Goal: Browse casually: Explore the website without a specific task or goal

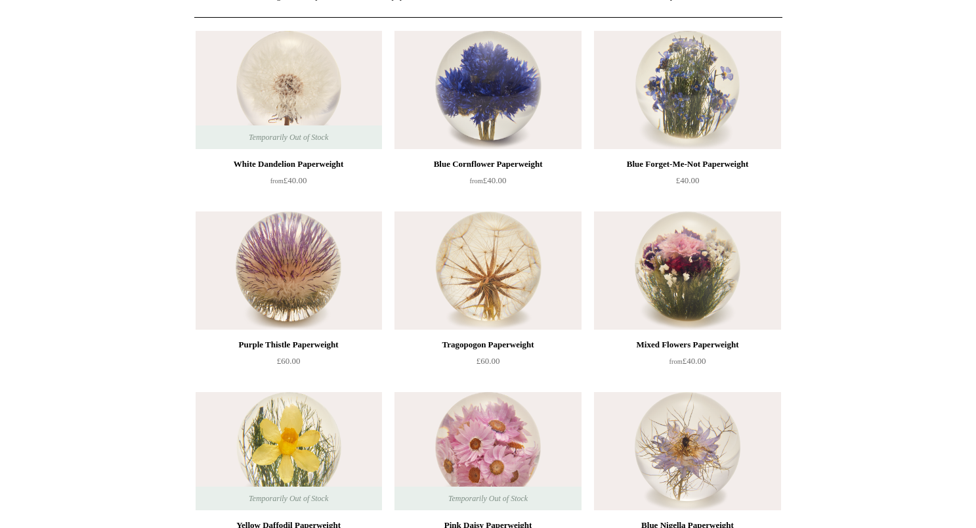
scroll to position [135, 0]
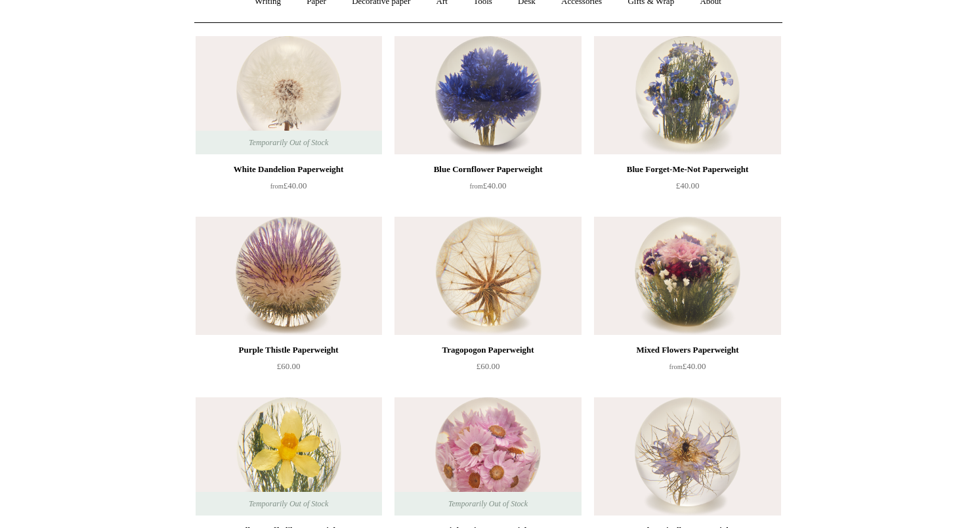
click at [685, 111] on img at bounding box center [687, 95] width 186 height 118
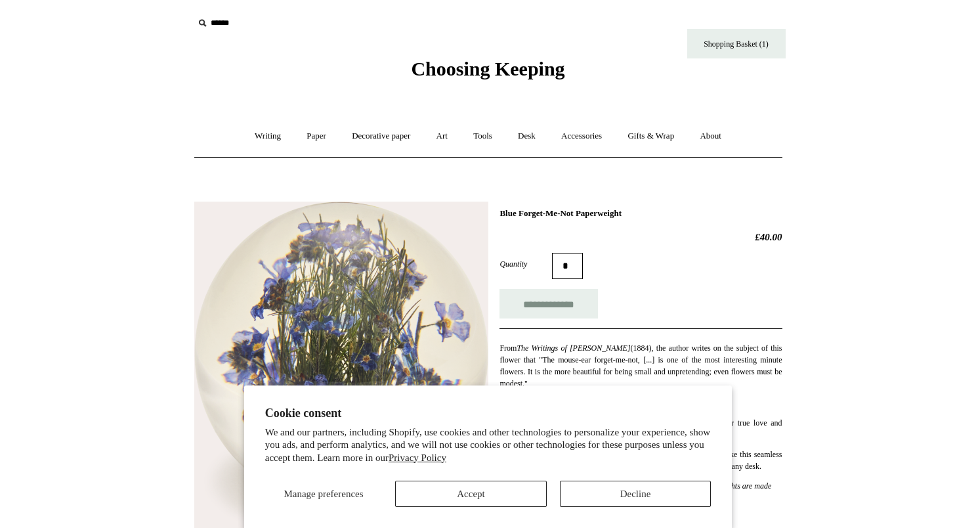
click at [631, 491] on button "Decline" at bounding box center [636, 493] width 152 height 26
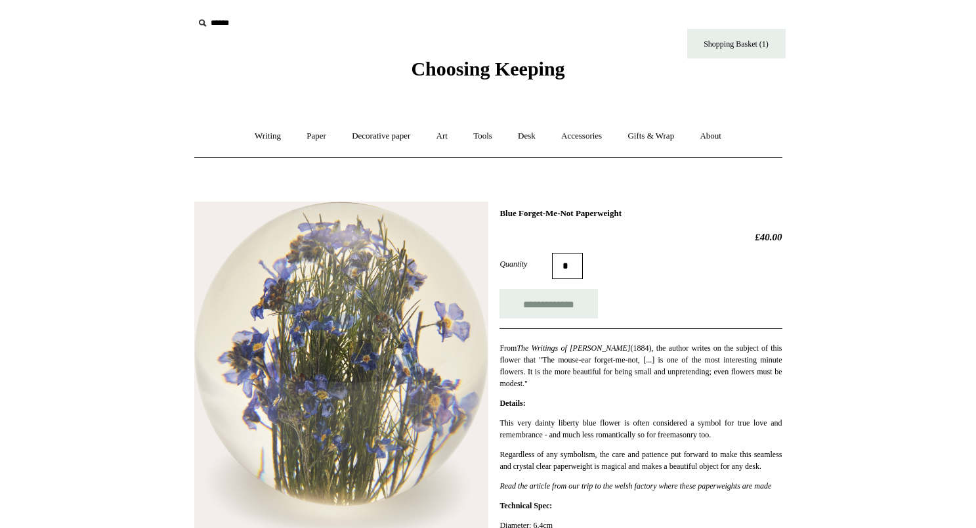
click at [340, 268] on img at bounding box center [341, 367] width 294 height 333
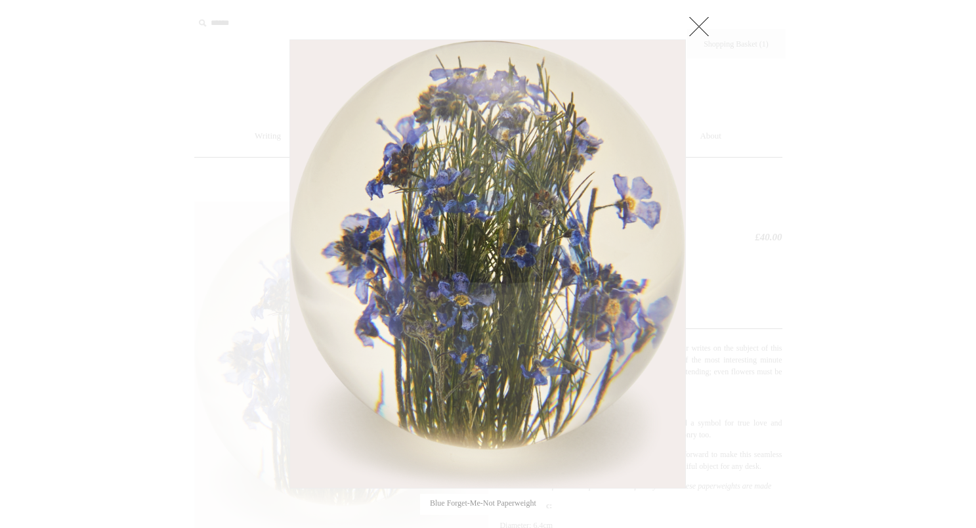
click at [704, 32] on link at bounding box center [699, 26] width 26 height 26
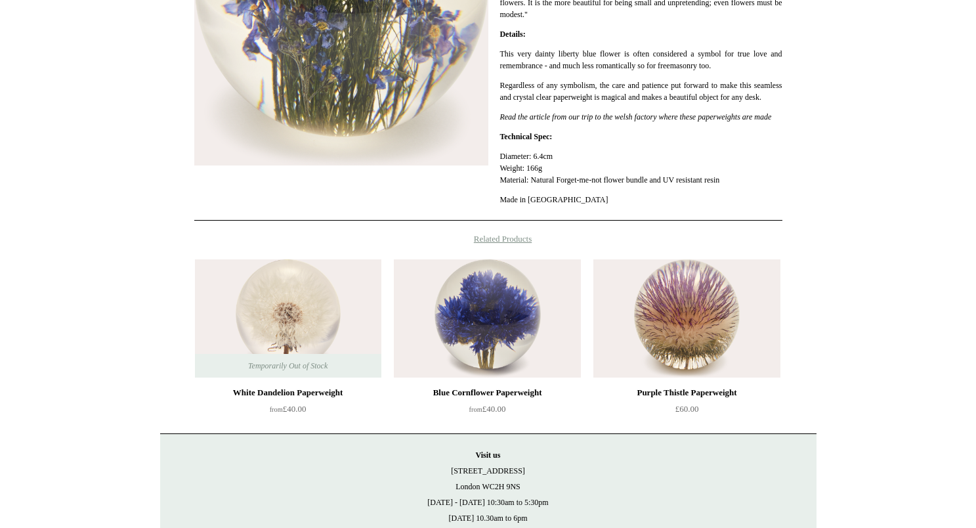
scroll to position [369, 0]
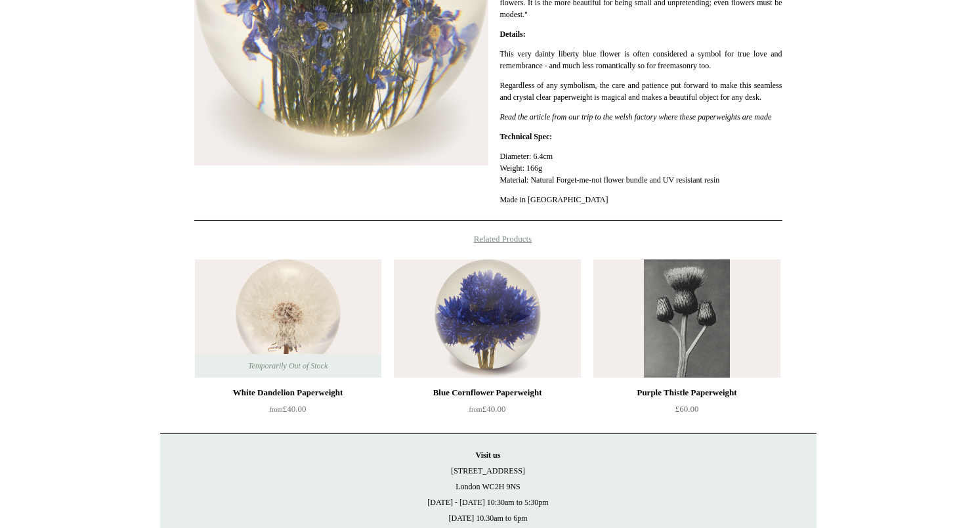
click at [700, 322] on img at bounding box center [686, 318] width 186 height 118
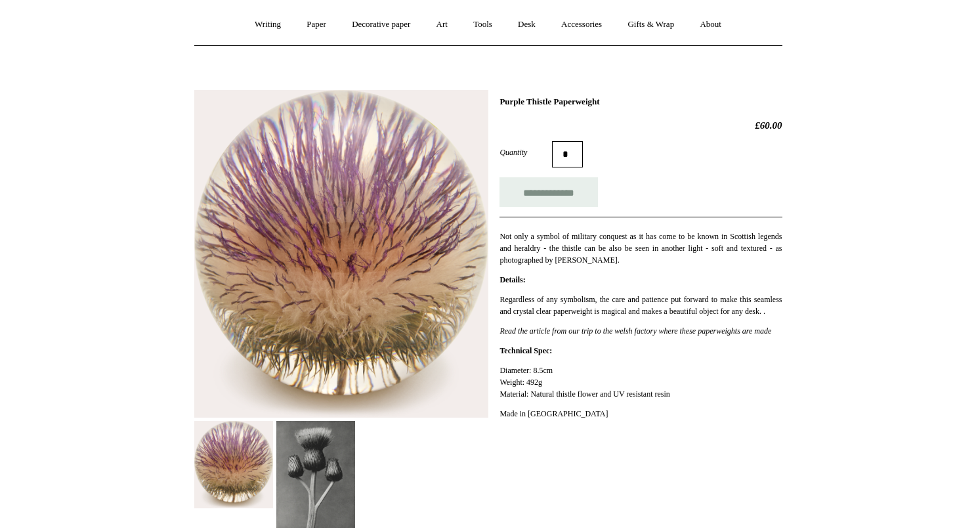
scroll to position [114, 0]
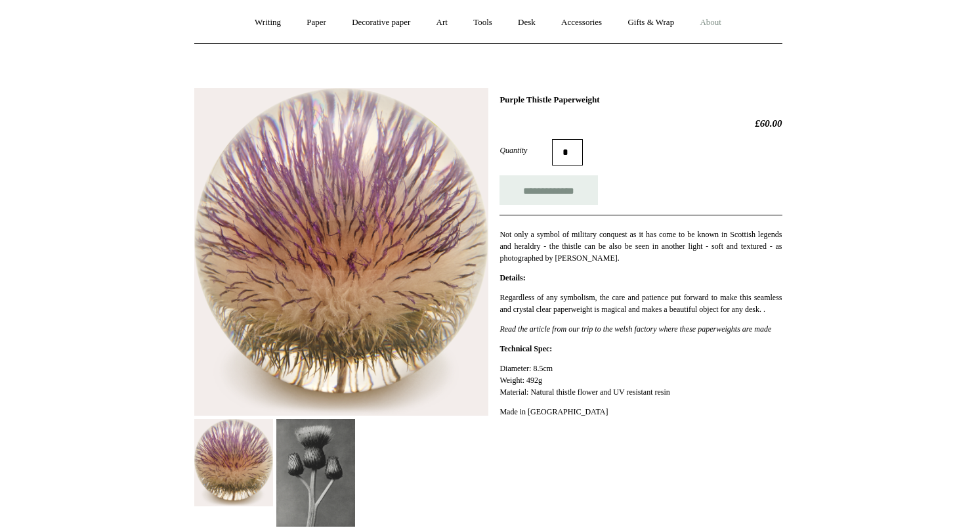
click at [717, 22] on link "About +" at bounding box center [710, 22] width 45 height 35
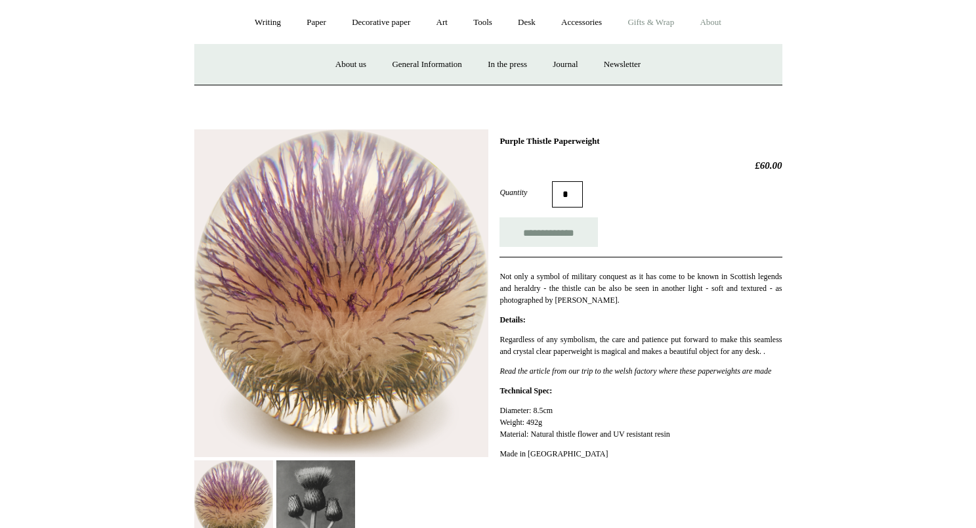
click at [670, 17] on link "Gifts & Wrap +" at bounding box center [651, 22] width 70 height 35
click at [691, 72] on link "Gifts +" at bounding box center [673, 64] width 41 height 35
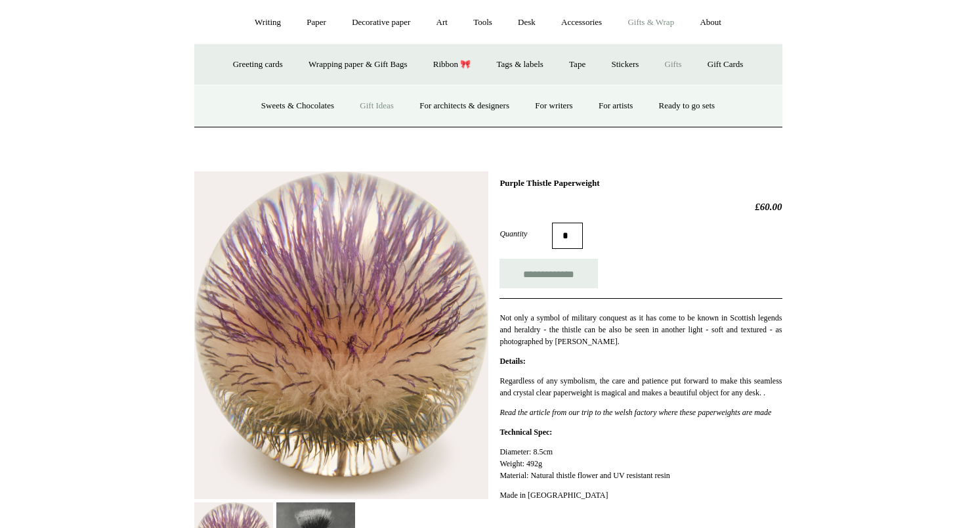
click at [375, 106] on link "Gift Ideas" at bounding box center [377, 106] width 58 height 35
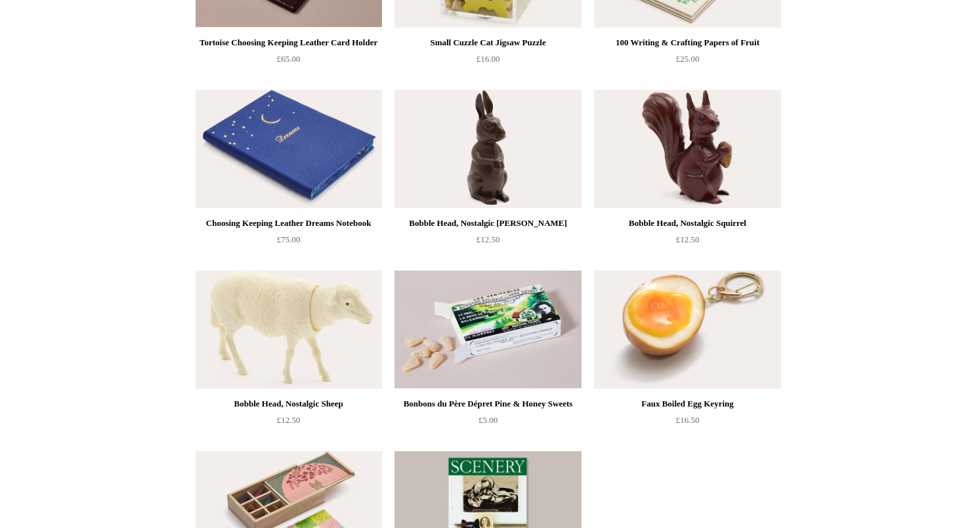
scroll to position [632, 0]
